Goal: Information Seeking & Learning: Learn about a topic

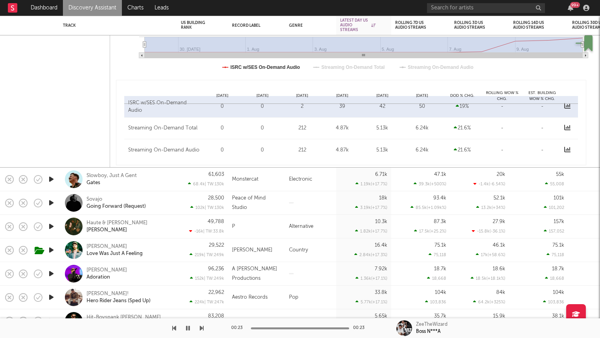
select select "1w"
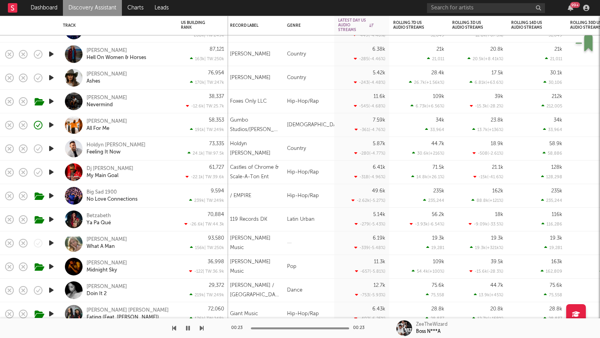
click at [50, 172] on icon "button" at bounding box center [51, 172] width 8 height 10
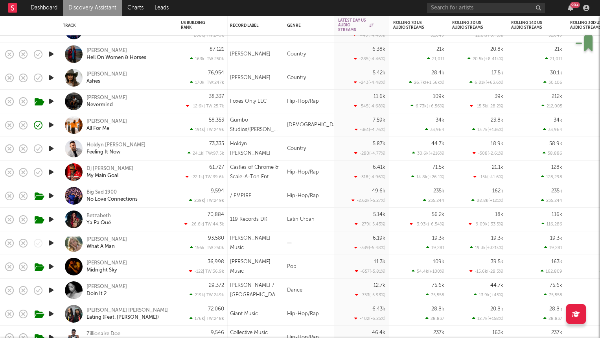
click at [150, 165] on div "Dj [PERSON_NAME] My Main Goal" at bounding box center [129, 172] width 85 height 14
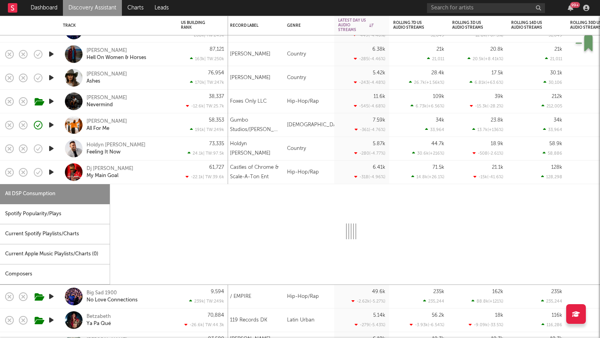
select select "1w"
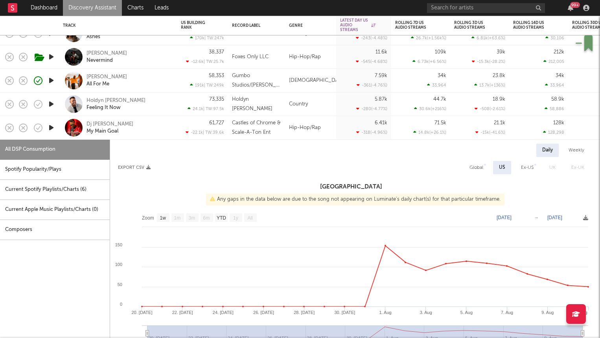
click at [158, 77] on div "[PERSON_NAME] All For Me" at bounding box center [129, 81] width 85 height 14
select select "1w"
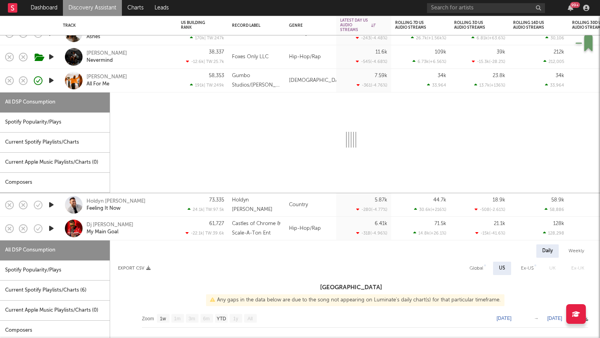
select select "1w"
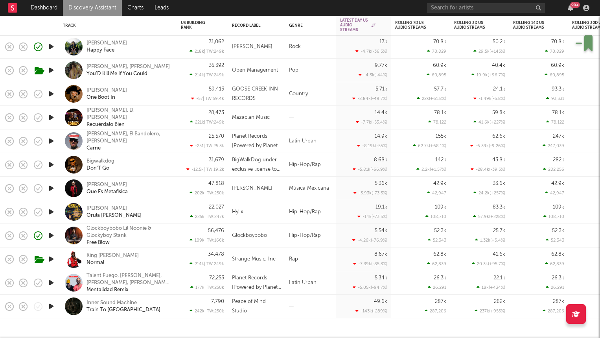
click at [84, 8] on link "Discovery Assistant" at bounding box center [92, 8] width 59 height 16
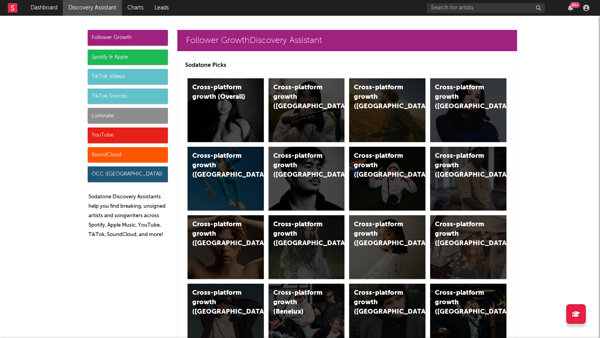
click at [111, 113] on div "Luminate" at bounding box center [128, 116] width 80 height 16
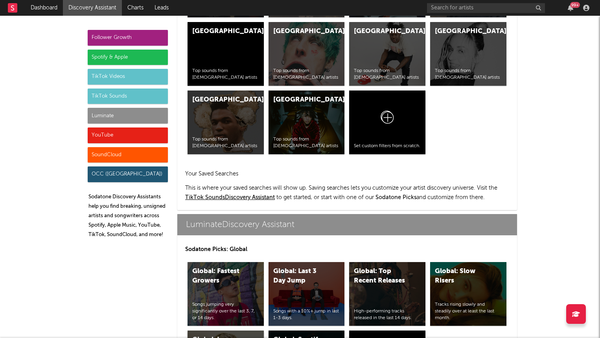
scroll to position [3493, 0]
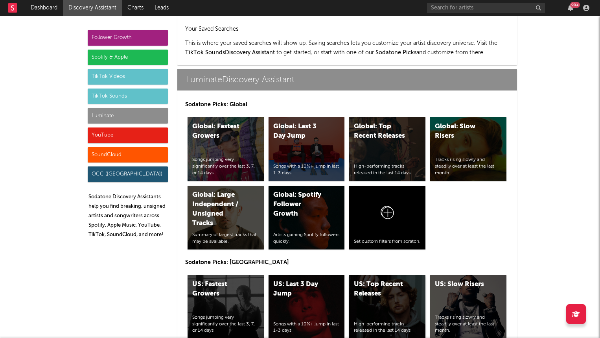
click at [375, 275] on div "US: Top Recent Releases High-performing tracks released in the last 14 days." at bounding box center [387, 307] width 76 height 64
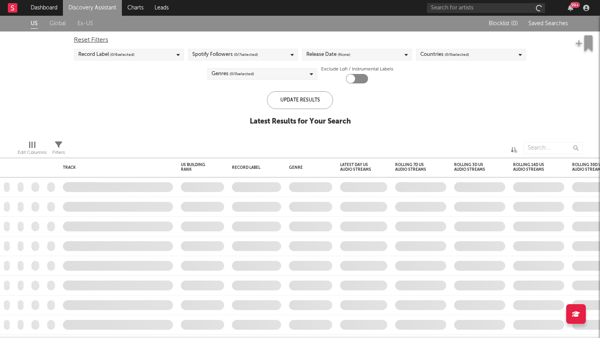
checkbox input "true"
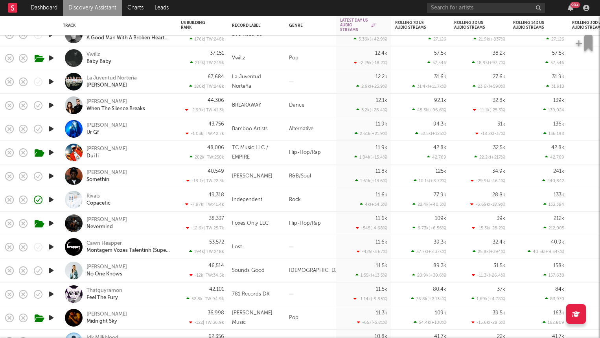
click at [164, 202] on div "Rivals Copacetic" at bounding box center [129, 200] width 85 height 14
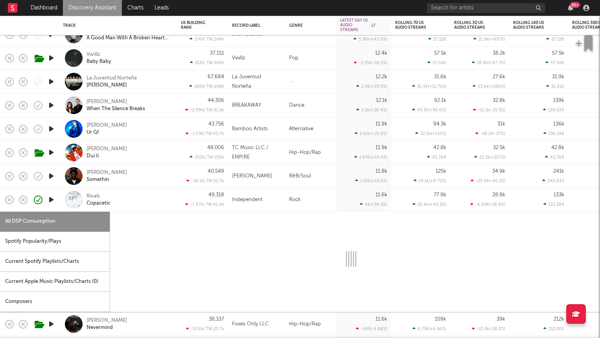
select select "1w"
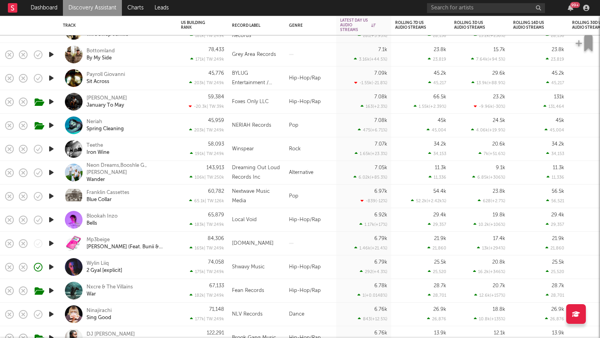
click at [153, 261] on div "Wylin Liiq 2 Gyal [explicit]" at bounding box center [129, 267] width 85 height 14
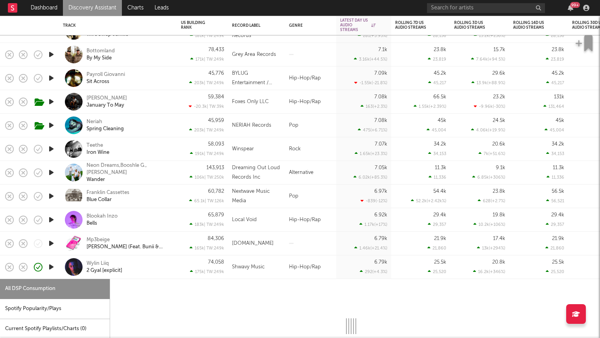
select select "1w"
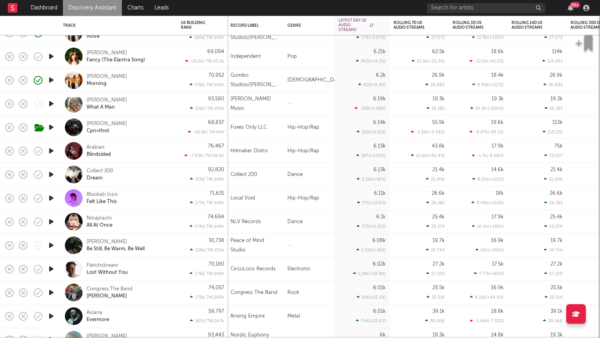
click at [52, 151] on icon "button" at bounding box center [51, 151] width 8 height 10
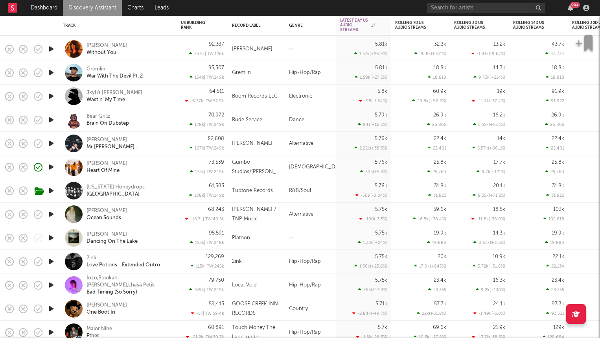
click at [50, 120] on icon "button" at bounding box center [51, 120] width 8 height 10
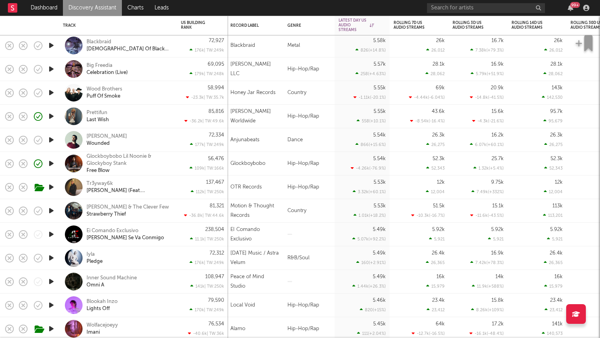
click at [166, 168] on div "Glockboybobo [PERSON_NAME] & Glockyboy Stank Free Blow" at bounding box center [129, 163] width 85 height 21
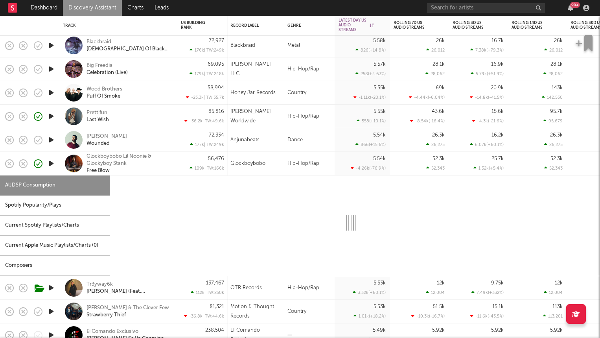
select select "1w"
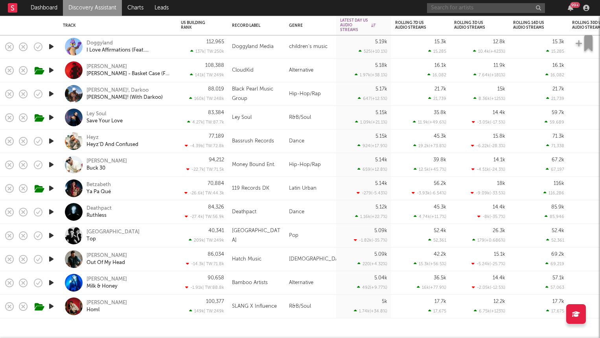
click at [437, 4] on input "text" at bounding box center [486, 8] width 118 height 10
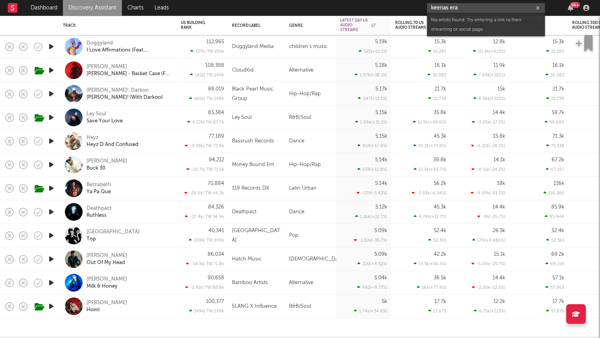
click at [463, 9] on input "keenas era" at bounding box center [486, 8] width 118 height 10
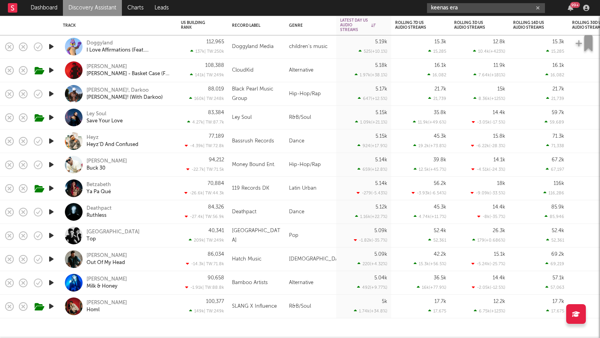
drag, startPoint x: 453, startPoint y: 10, endPoint x: 377, endPoint y: -10, distance: 78.9
click at [377, 0] on html "Dashboard Discovery Assistant Charts Leads keenas era 99 + Notifications Settin…" at bounding box center [300, 169] width 600 height 338
paste input "[URL][DOMAIN_NAME]"
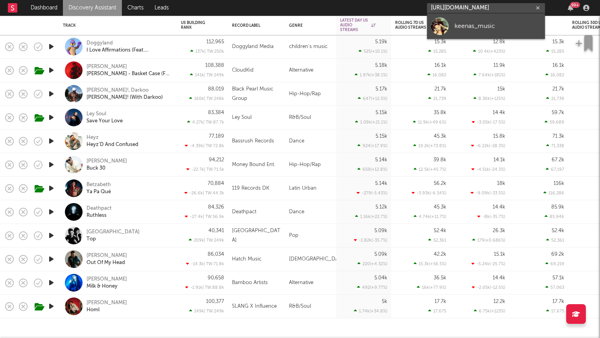
type input "[URL][DOMAIN_NAME]"
click at [458, 24] on div "keenas_music" at bounding box center [498, 25] width 87 height 9
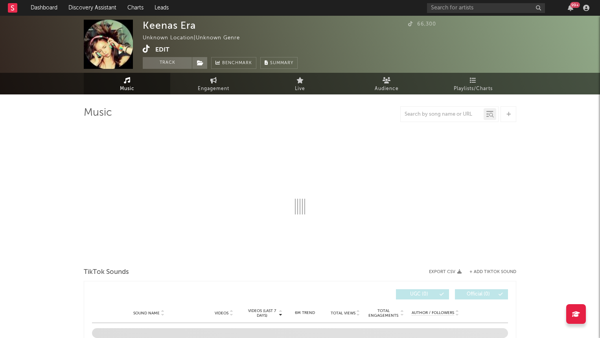
select select "1w"
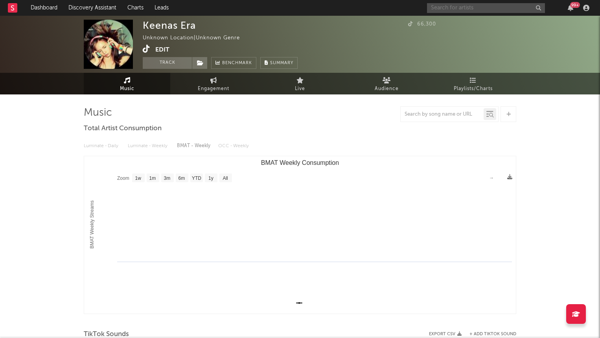
click at [497, 9] on input "text" at bounding box center [486, 8] width 118 height 10
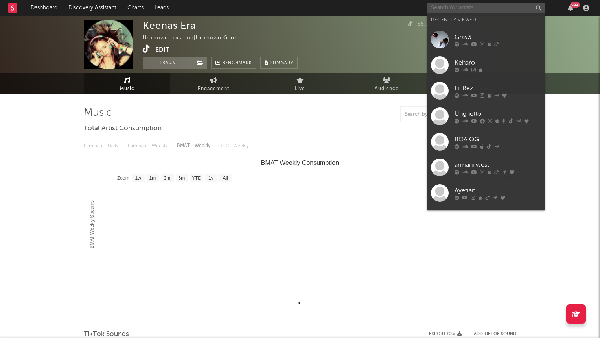
paste input "[URL][DOMAIN_NAME]"
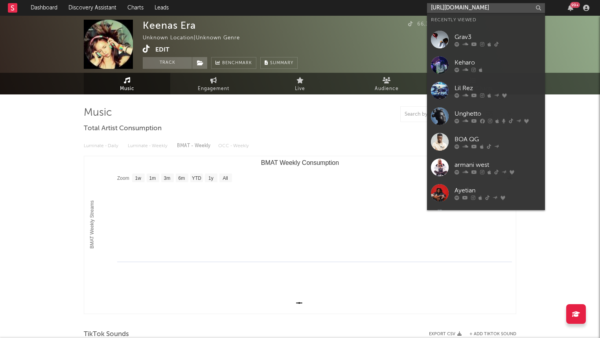
scroll to position [0, 2]
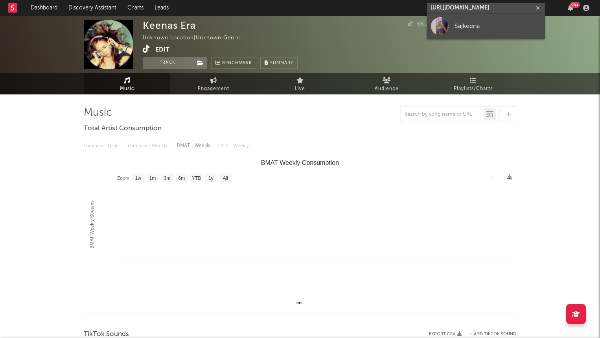
type input "[URL][DOMAIN_NAME]"
click at [477, 30] on div "Sajkeena" at bounding box center [498, 25] width 87 height 9
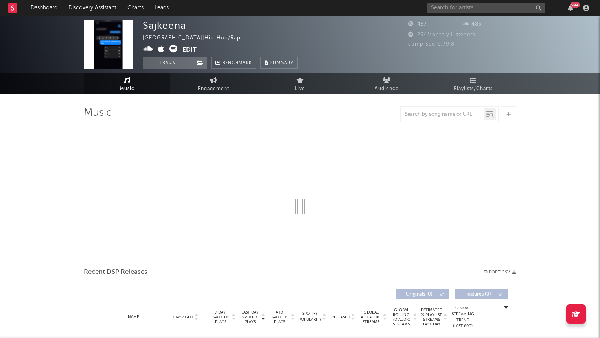
select select "1w"
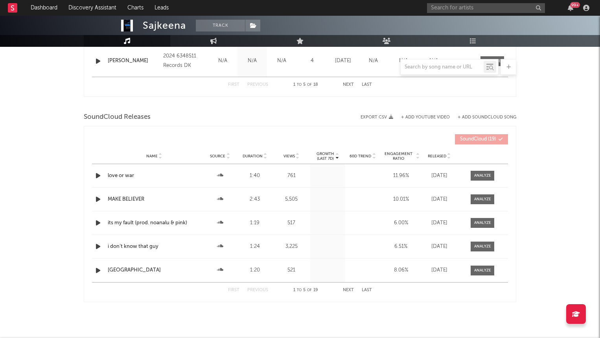
scroll to position [497, 0]
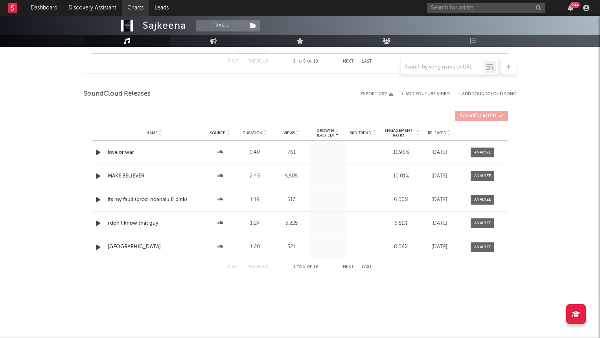
click at [134, 7] on link "Charts" at bounding box center [135, 8] width 27 height 16
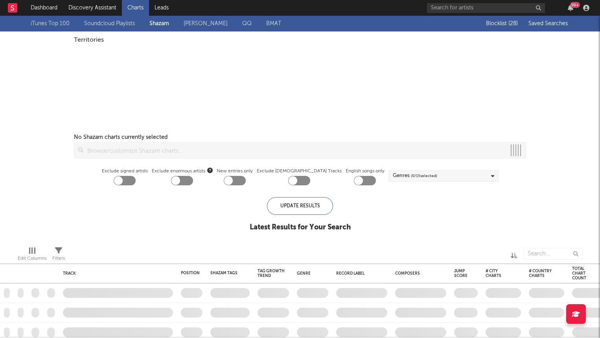
checkbox input "true"
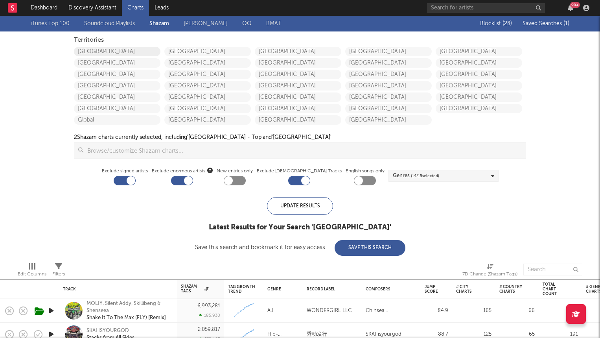
click at [91, 49] on link "[GEOGRAPHIC_DATA]" at bounding box center [117, 51] width 87 height 9
